Goal: Information Seeking & Learning: Learn about a topic

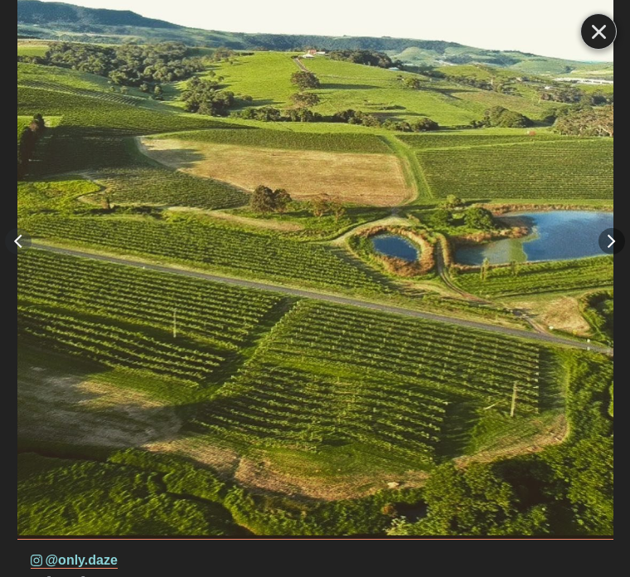
scroll to position [1107, 0]
click at [602, 254] on button "Right" at bounding box center [611, 241] width 27 height 27
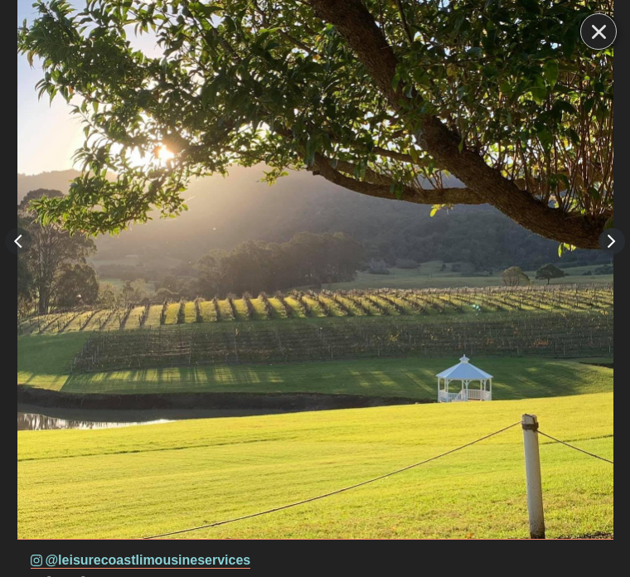
click at [625, 254] on button "Right" at bounding box center [611, 241] width 27 height 27
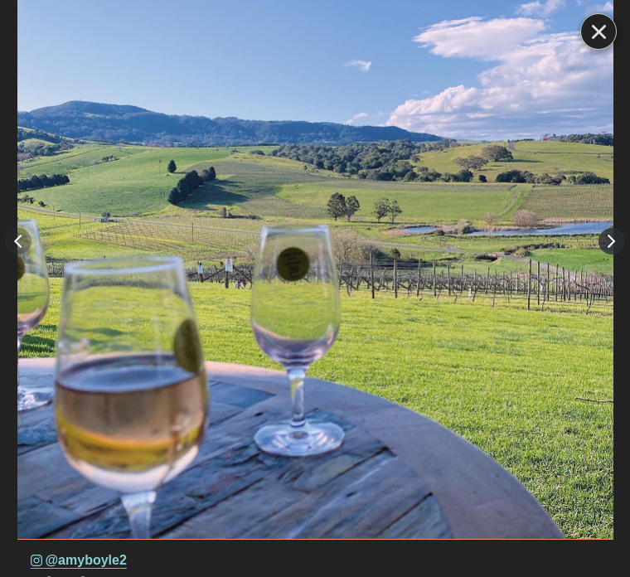
click at [621, 254] on button "Right" at bounding box center [611, 241] width 27 height 27
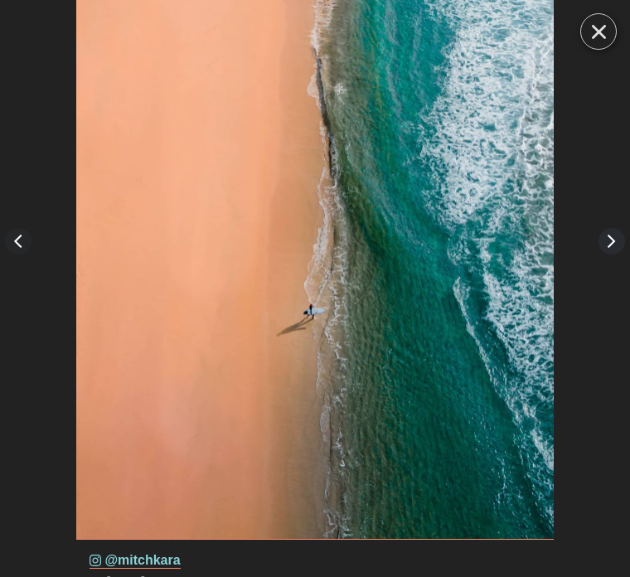
click at [625, 254] on button "Right" at bounding box center [611, 241] width 27 height 27
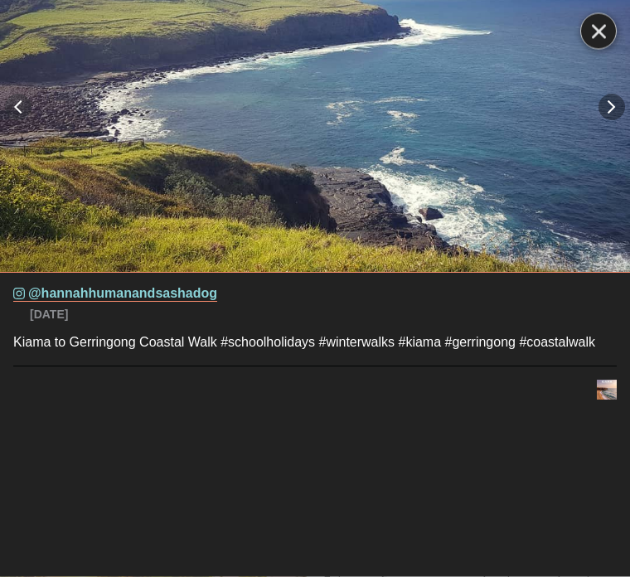
scroll to position [1479, 0]
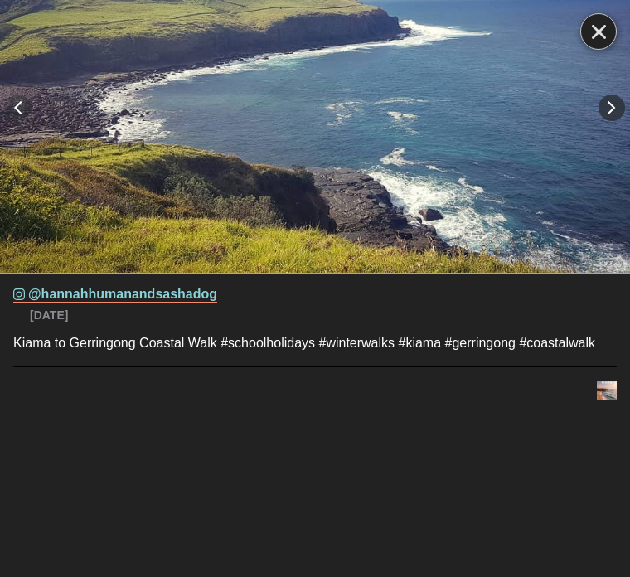
click at [606, 121] on button "Right" at bounding box center [611, 107] width 27 height 27
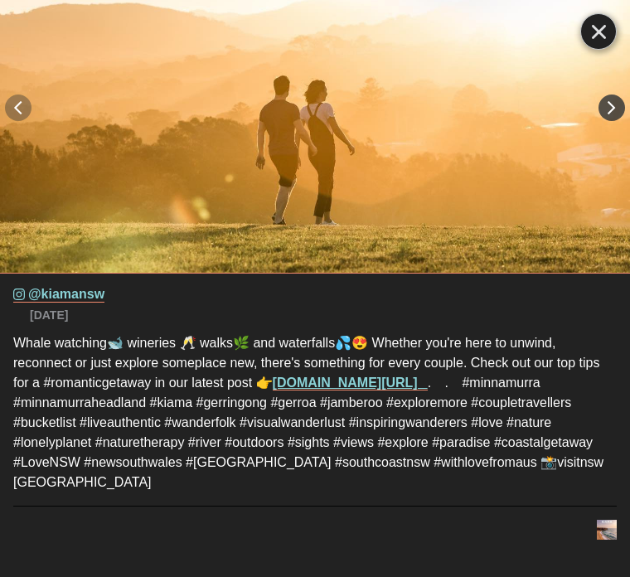
click at [609, 121] on button "Right" at bounding box center [611, 107] width 27 height 27
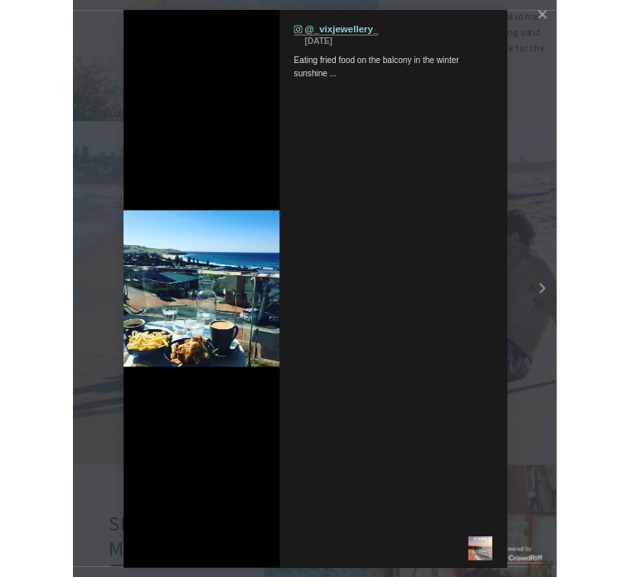
scroll to position [539, 625]
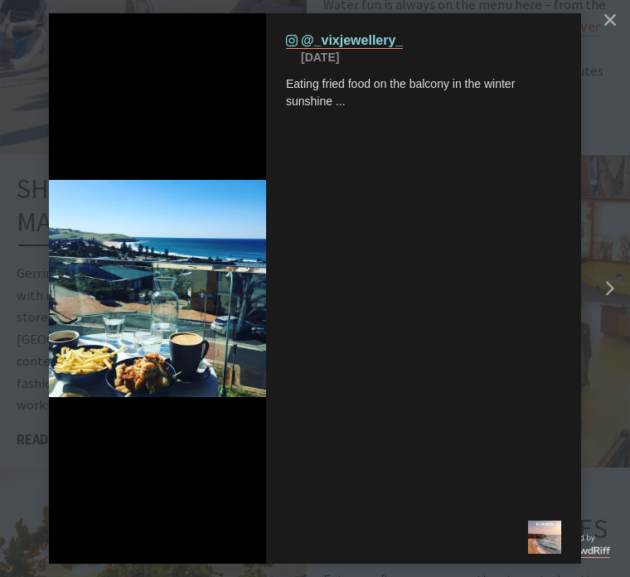
scroll to position [405, 625]
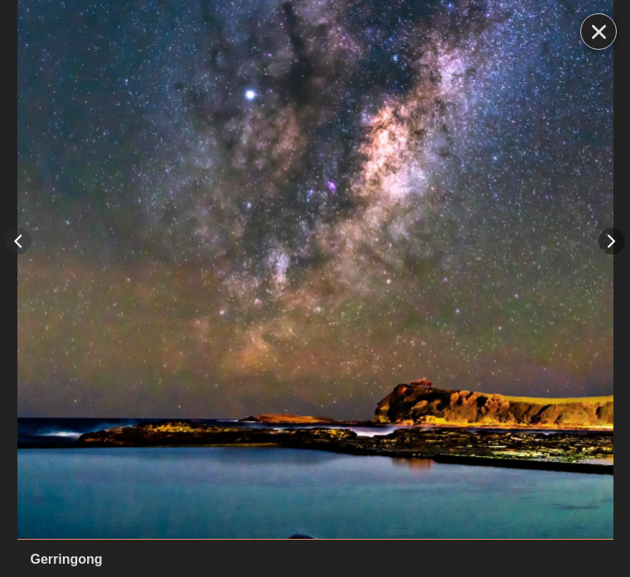
click at [482, 187] on img "details for image" at bounding box center [315, 241] width 596 height 596
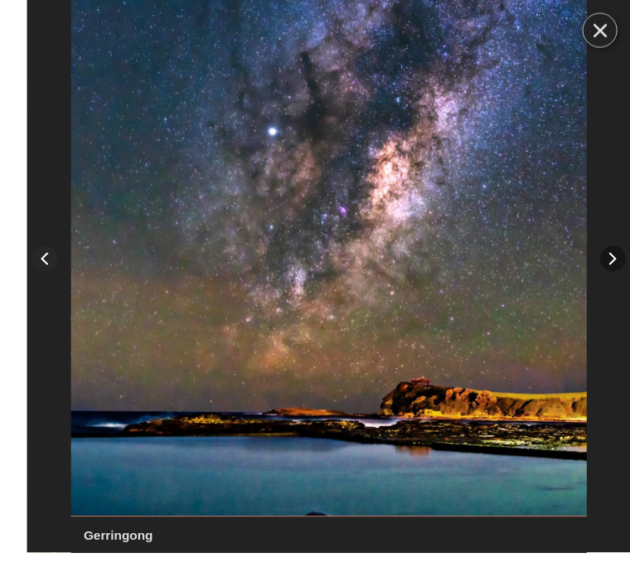
scroll to position [1505, 0]
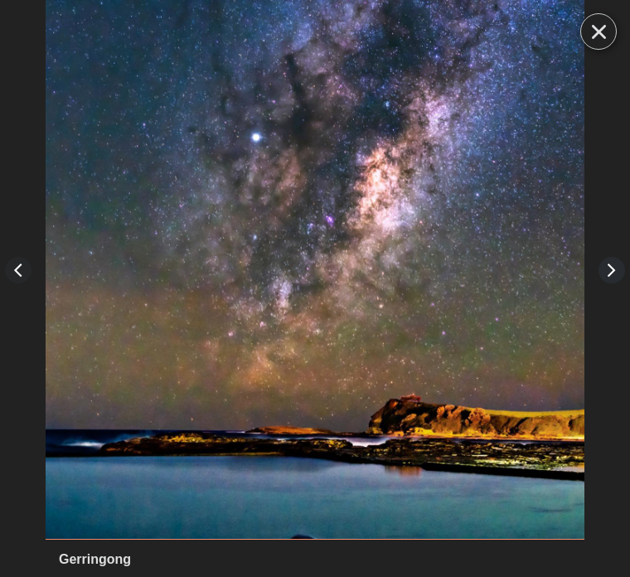
click at [607, 261] on button "Right" at bounding box center [611, 270] width 27 height 27
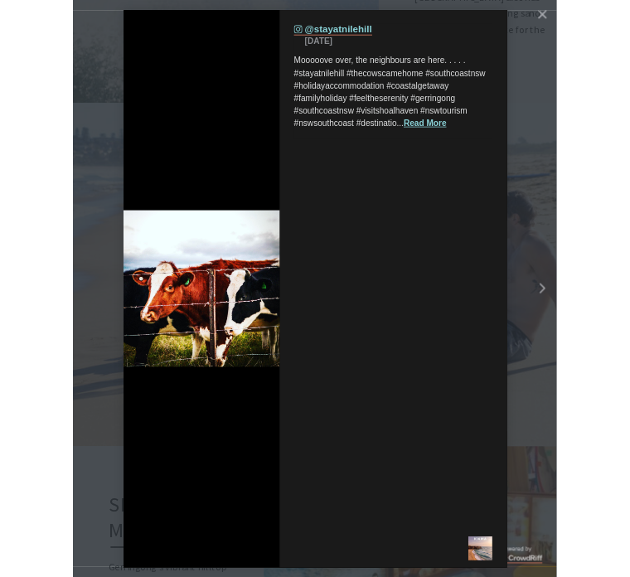
scroll to position [539, 625]
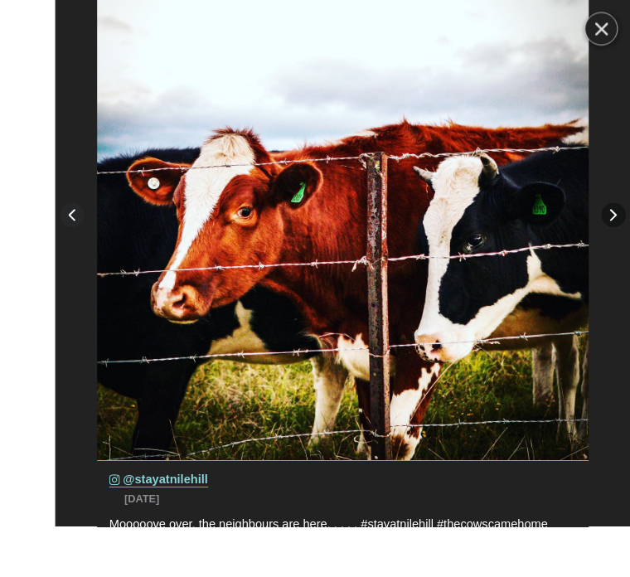
scroll to position [1483, 0]
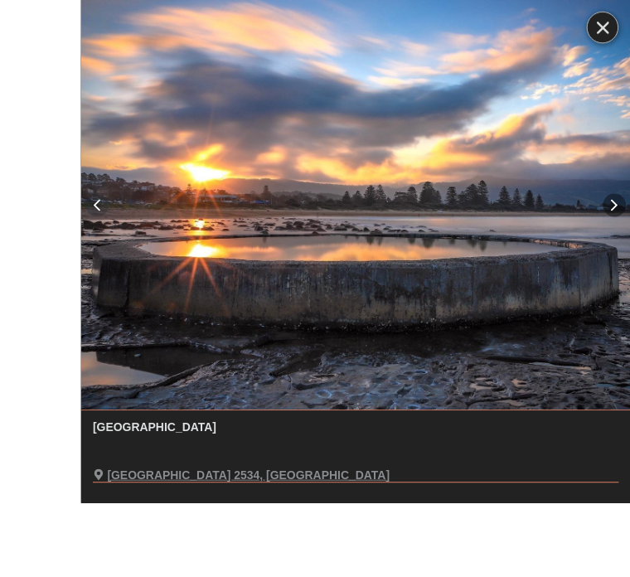
scroll to position [1474, 0]
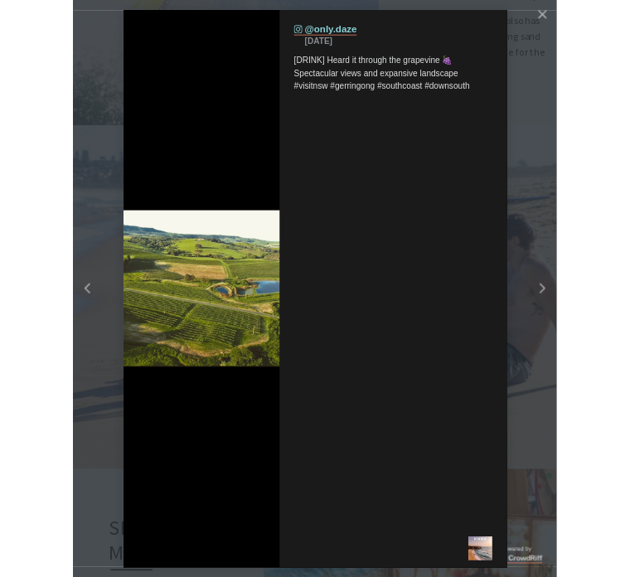
scroll to position [539, 625]
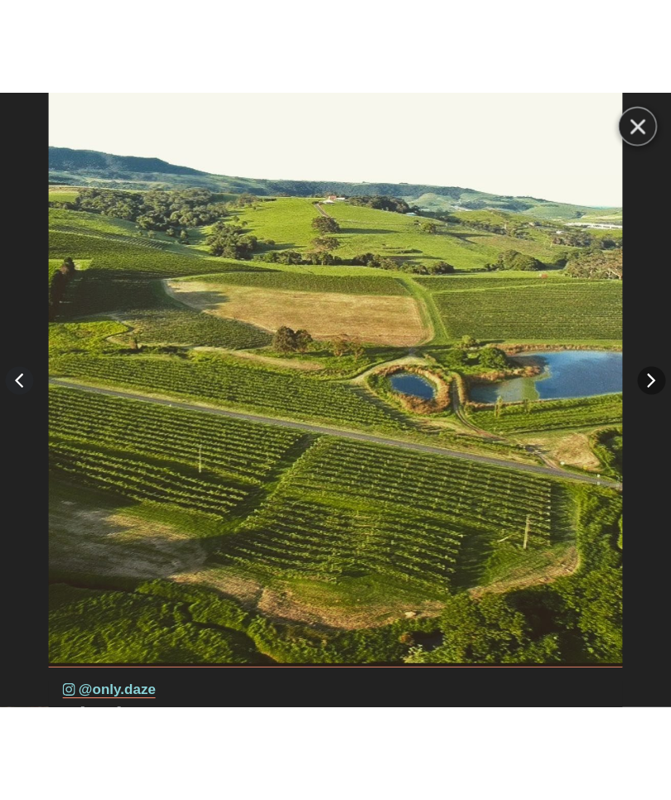
scroll to position [405, 667]
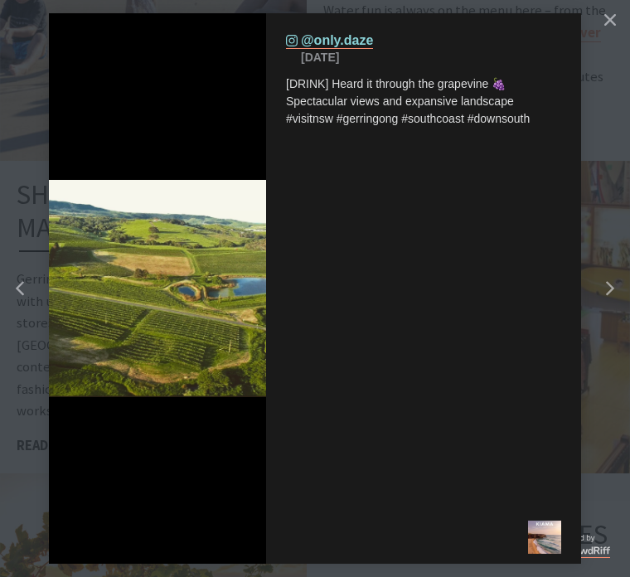
scroll to position [8, 8]
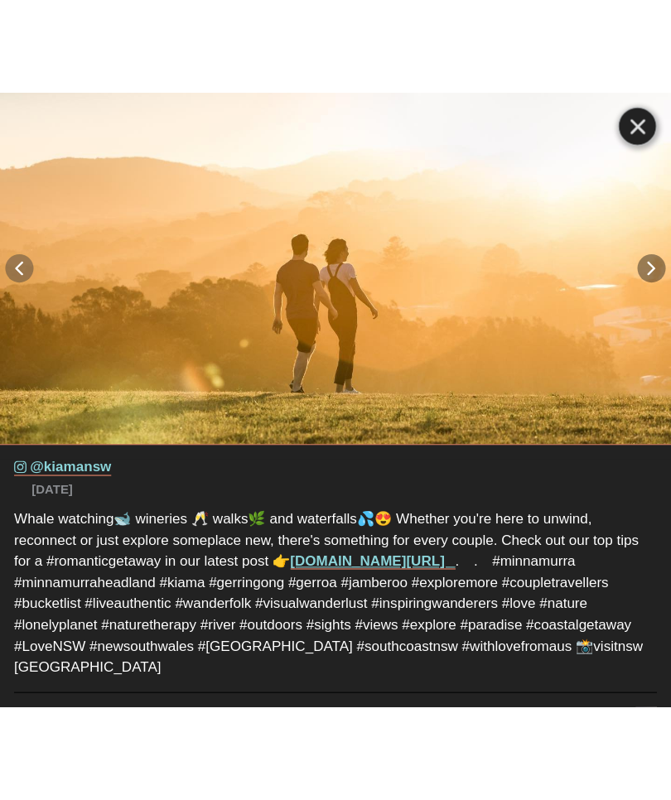
scroll to position [405, 667]
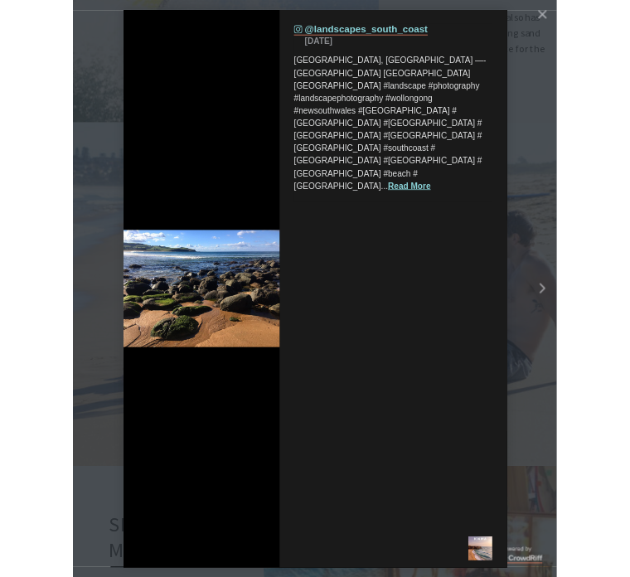
scroll to position [1478, 0]
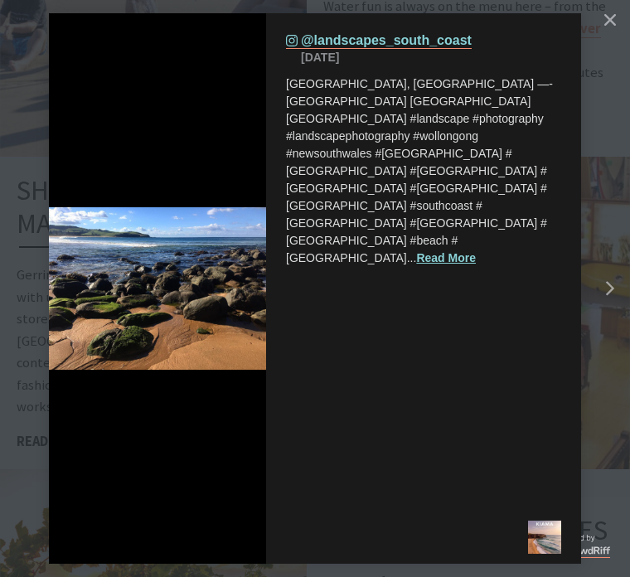
scroll to position [8, 8]
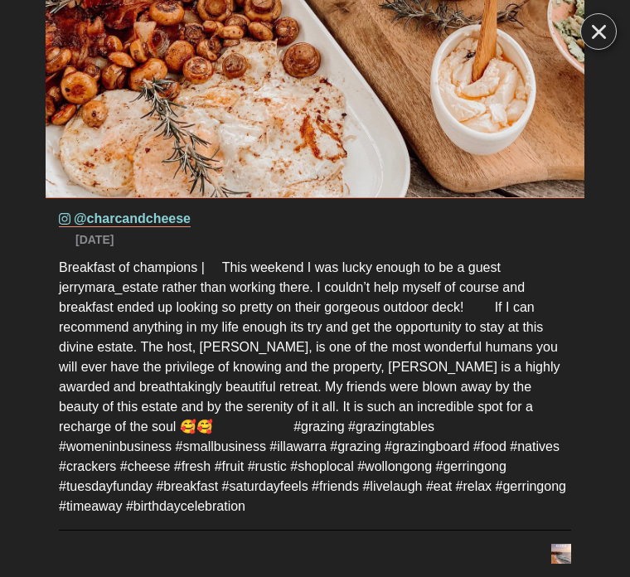
scroll to position [343, 0]
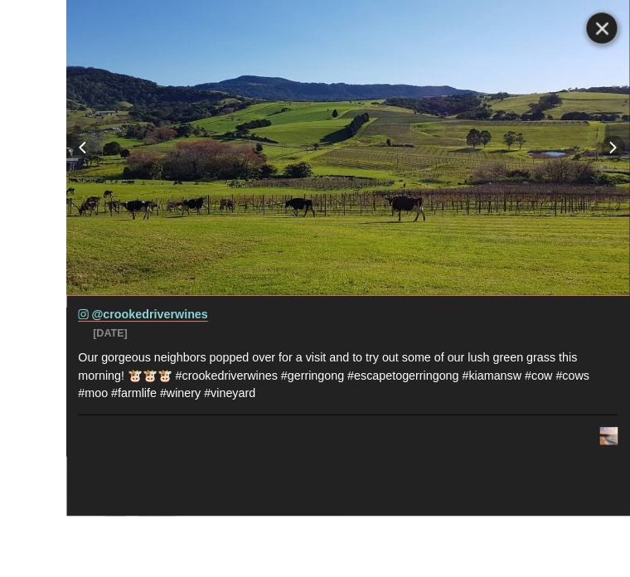
scroll to position [1461, 0]
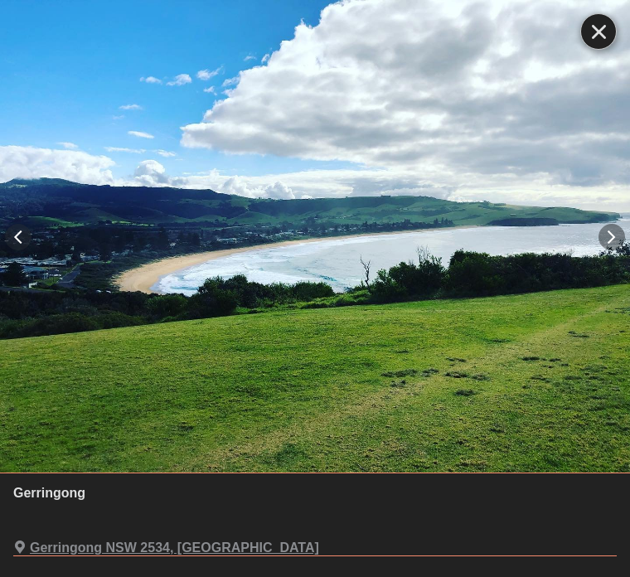
click at [601, 27] on icon "Close" at bounding box center [598, 32] width 14 height 14
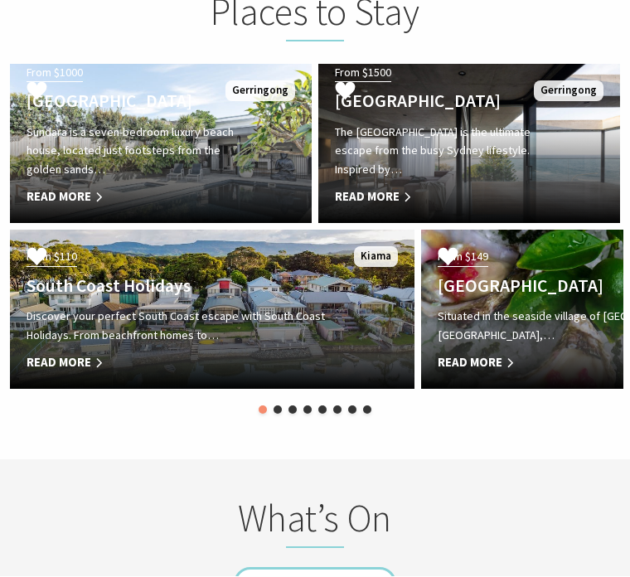
scroll to position [2284, 0]
click at [381, 123] on p "The [GEOGRAPHIC_DATA] is the ultimate escape from the busy Sydney lifestyle. In…" at bounding box center [446, 151] width 223 height 56
